Goal: Task Accomplishment & Management: Manage account settings

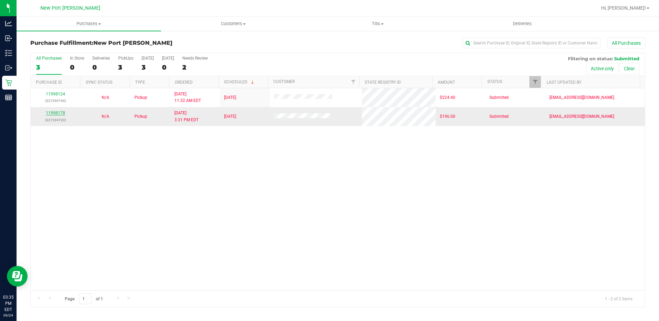
click at [55, 113] on link "11998178" at bounding box center [55, 113] width 19 height 5
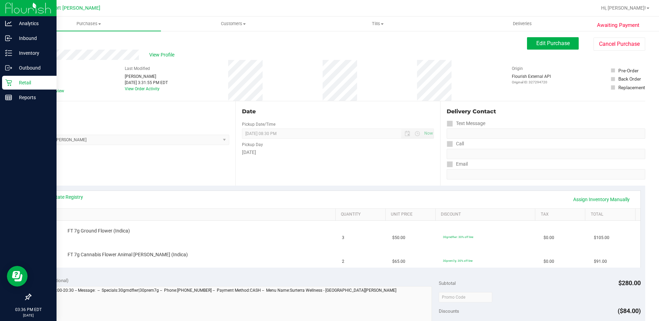
click at [26, 78] on div "Retail" at bounding box center [29, 83] width 54 height 14
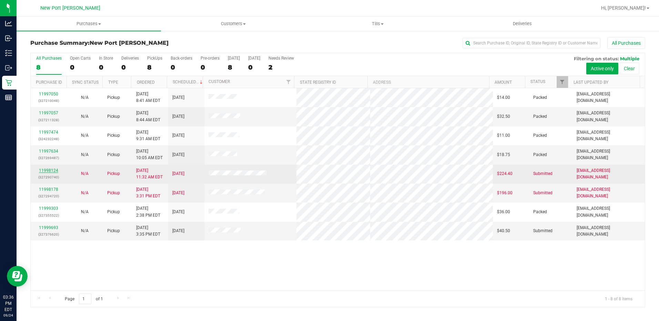
click at [45, 171] on link "11998124" at bounding box center [48, 170] width 19 height 5
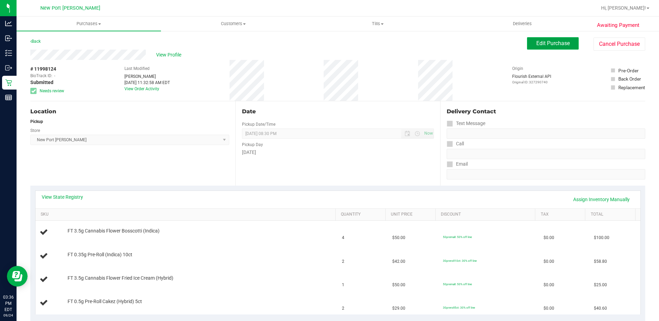
click at [545, 41] on span "Edit Purchase" at bounding box center [552, 43] width 33 height 7
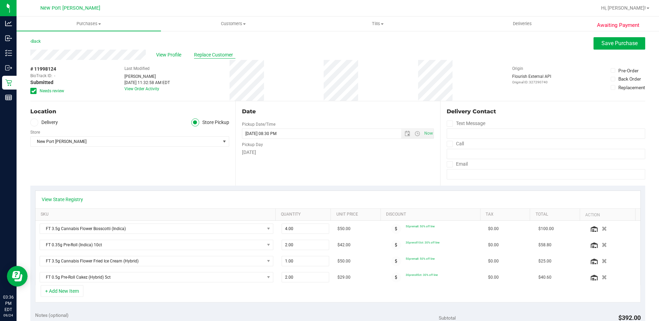
click at [221, 53] on span "Replace Customer" at bounding box center [214, 54] width 41 height 7
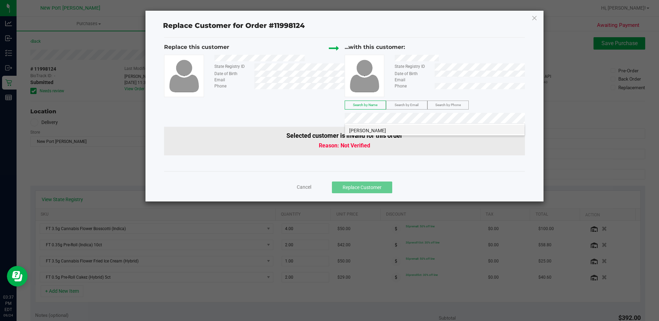
click at [417, 128] on li "[PERSON_NAME]" at bounding box center [435, 130] width 180 height 10
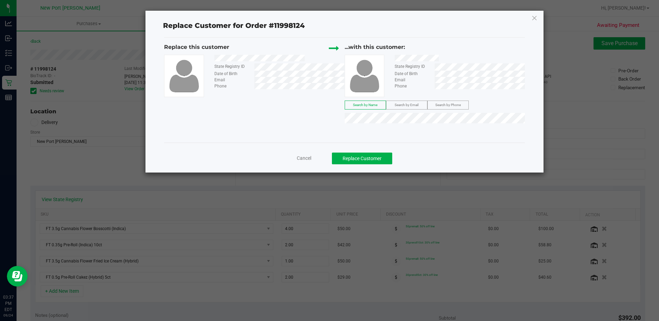
click at [309, 158] on span "Cancel" at bounding box center [304, 158] width 14 height 6
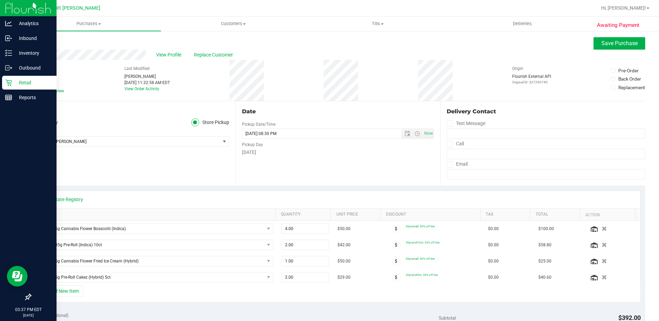
click at [21, 79] on p "Retail" at bounding box center [32, 83] width 41 height 8
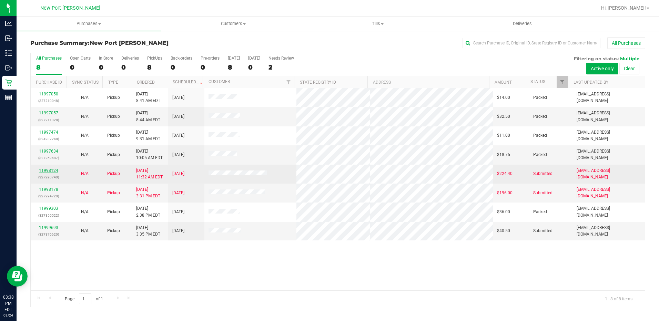
click at [47, 171] on link "11998124" at bounding box center [48, 170] width 19 height 5
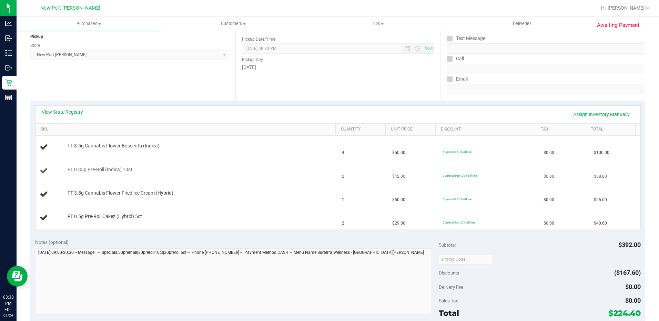
scroll to position [103, 0]
